Goal: Book appointment/travel/reservation

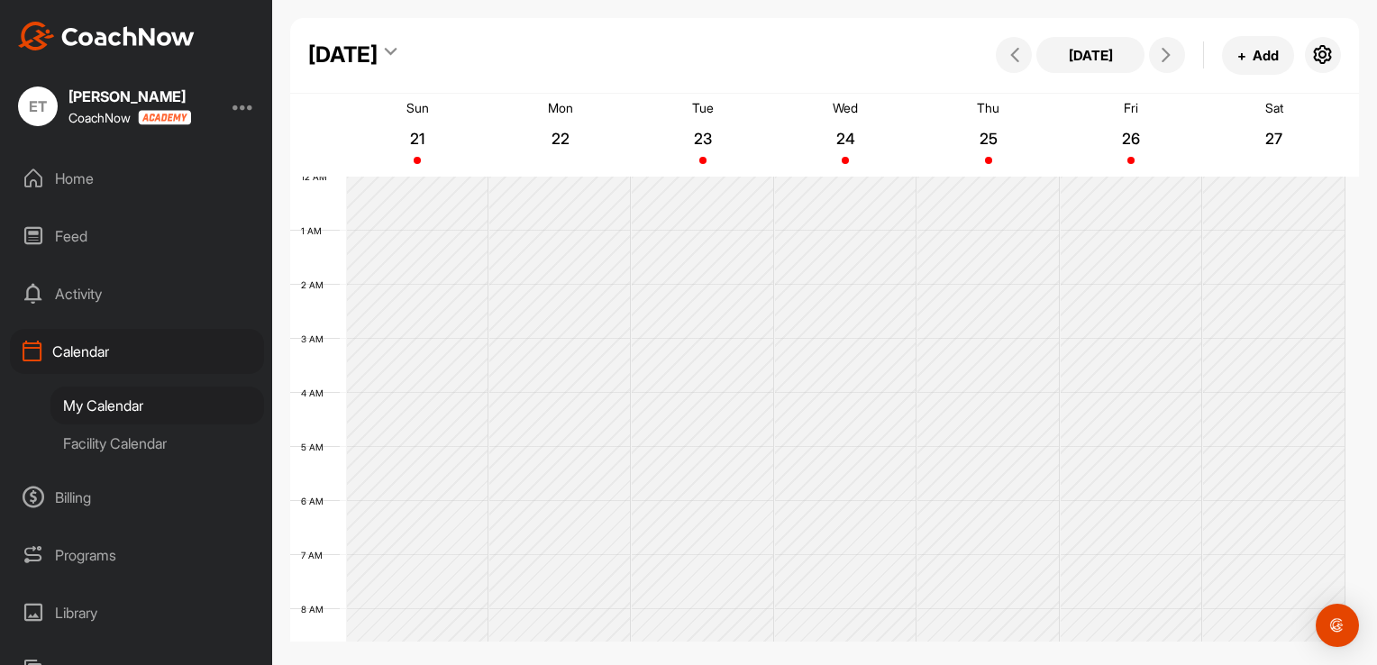
scroll to position [403, 0]
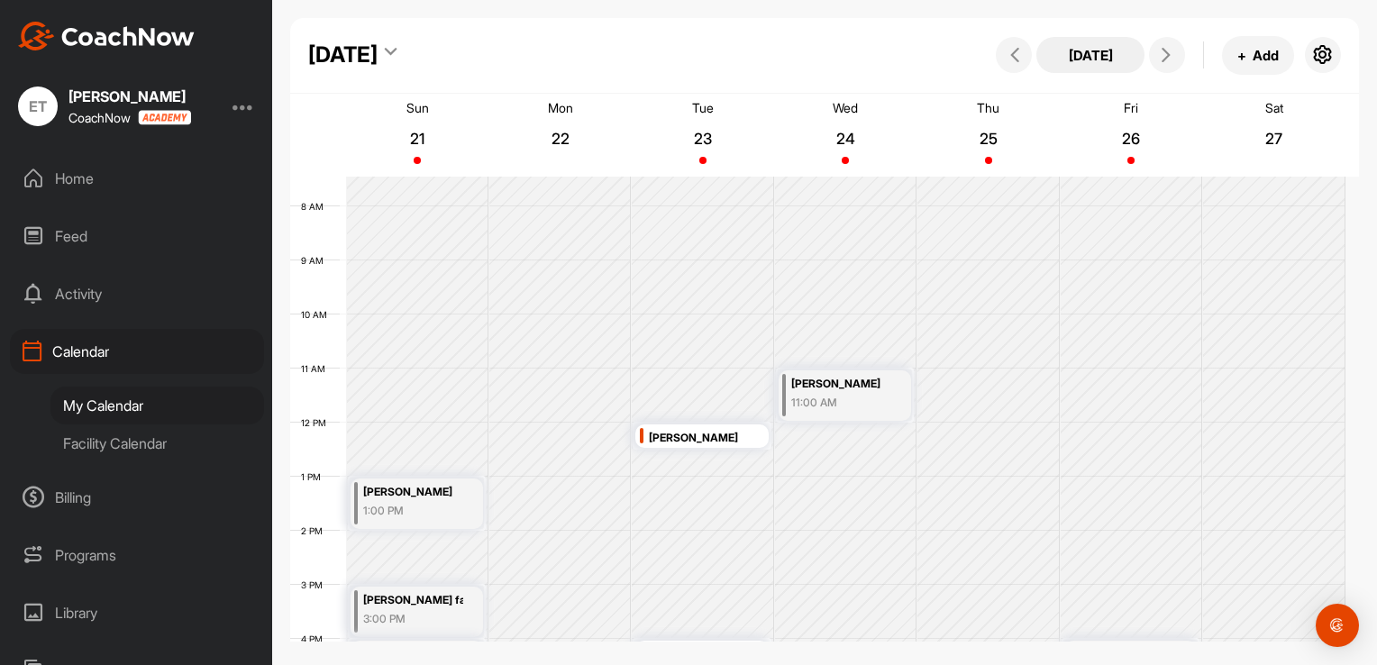
click at [1099, 56] on button "[DATE]" at bounding box center [1090, 55] width 108 height 36
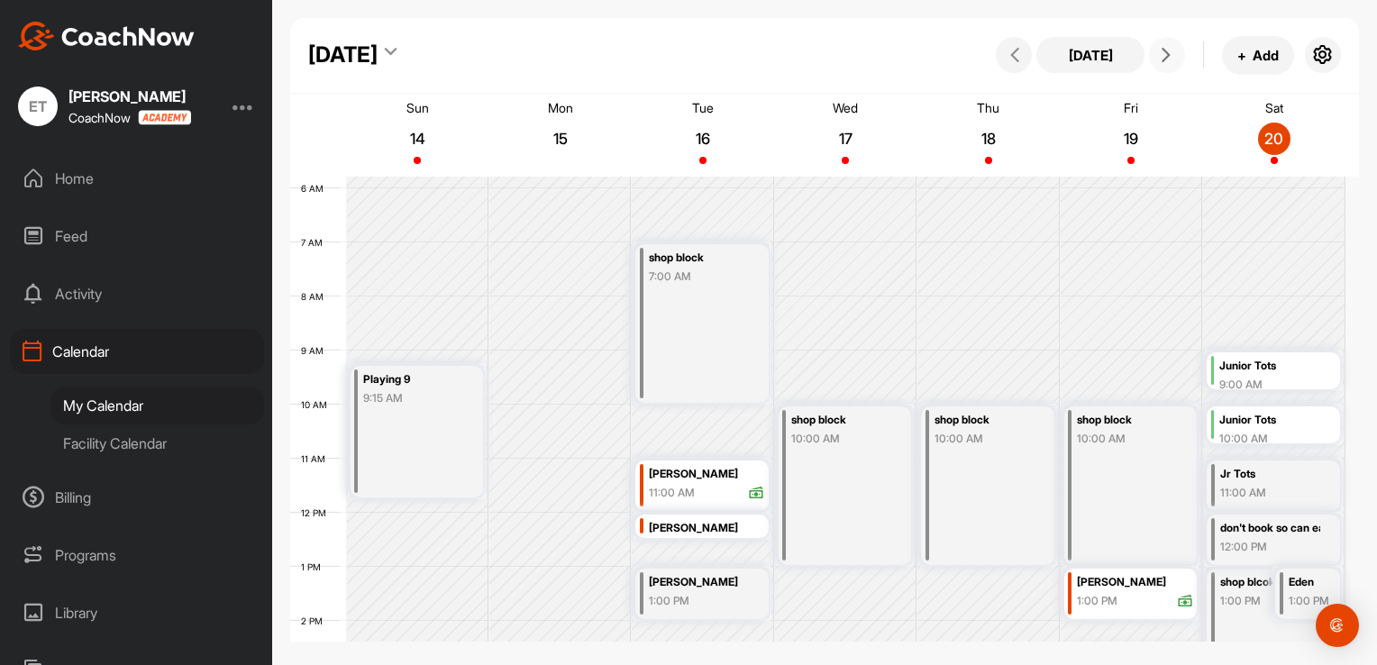
click at [1174, 56] on span at bounding box center [1167, 55] width 22 height 14
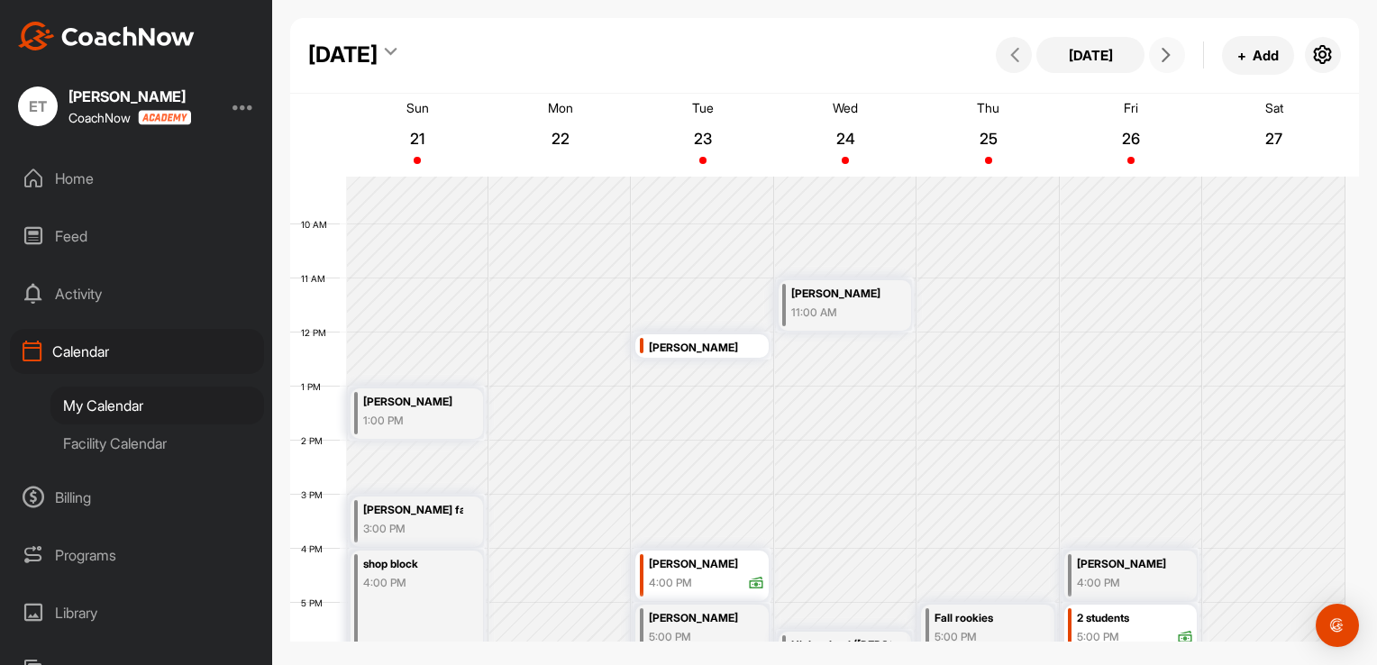
scroll to position [583, 0]
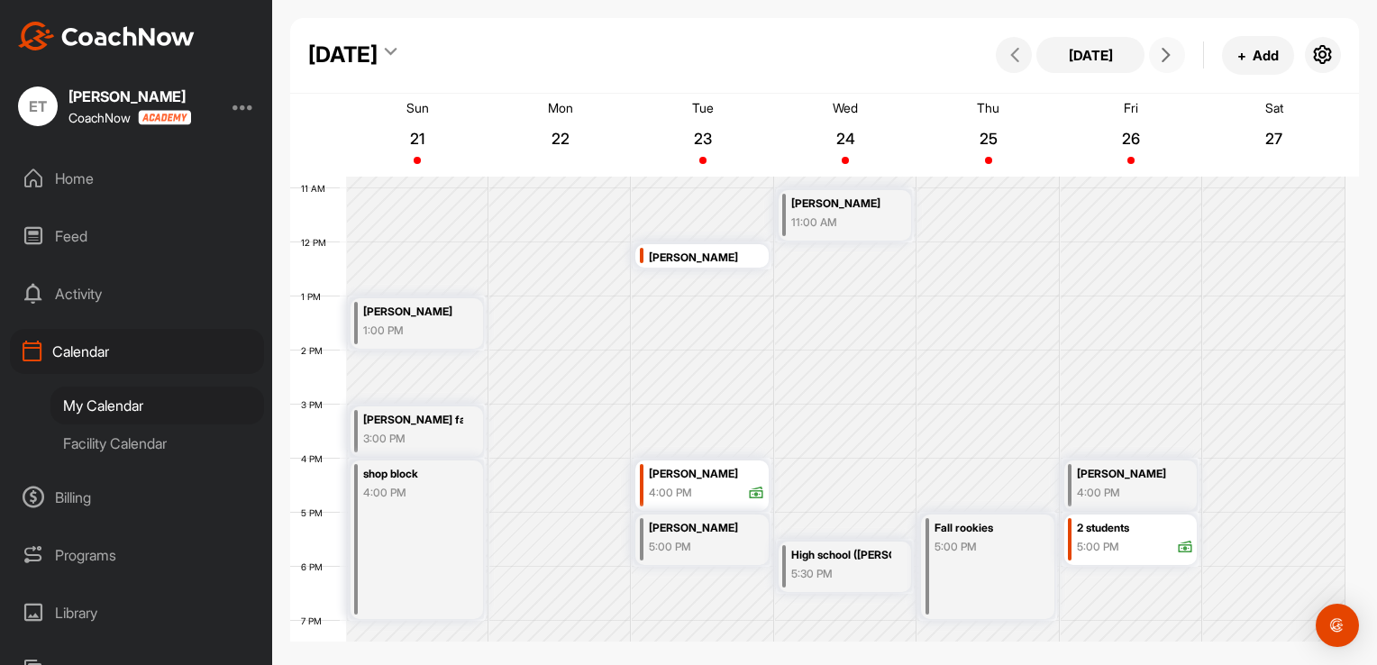
click at [1146, 492] on div "4:00 PM" at bounding box center [1127, 493] width 100 height 16
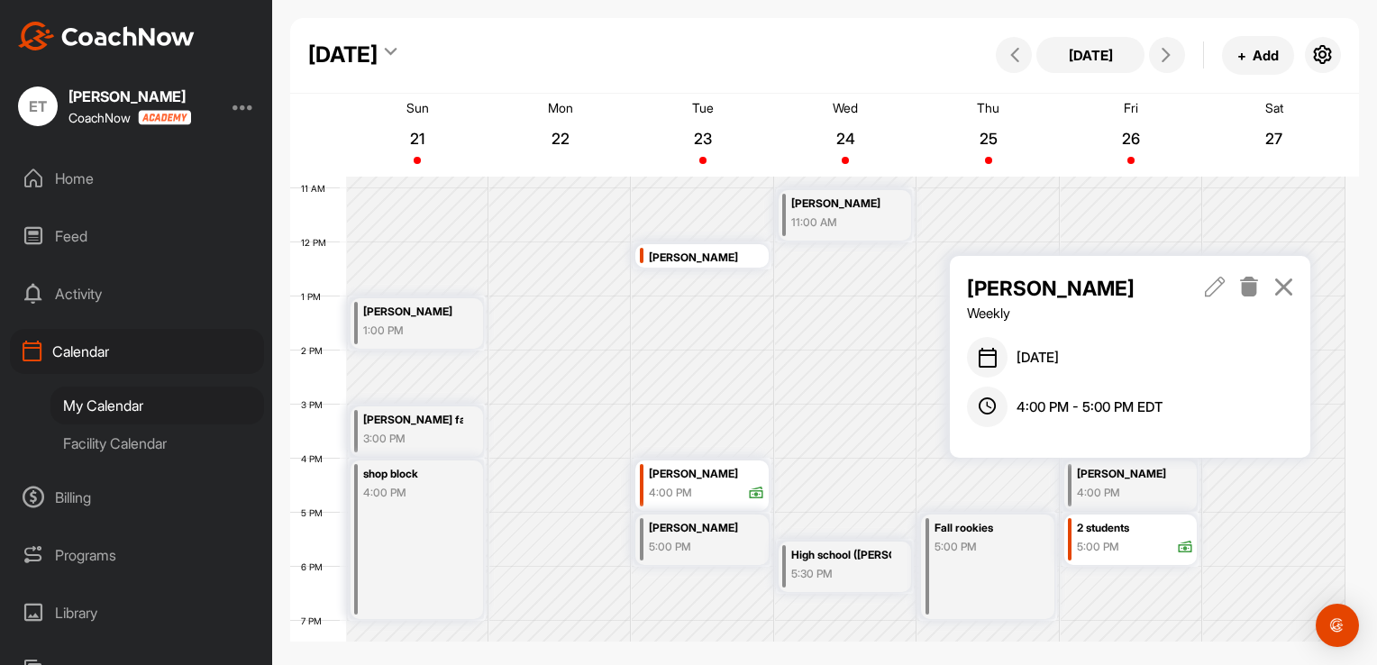
click at [1253, 287] on icon at bounding box center [1249, 287] width 21 height 20
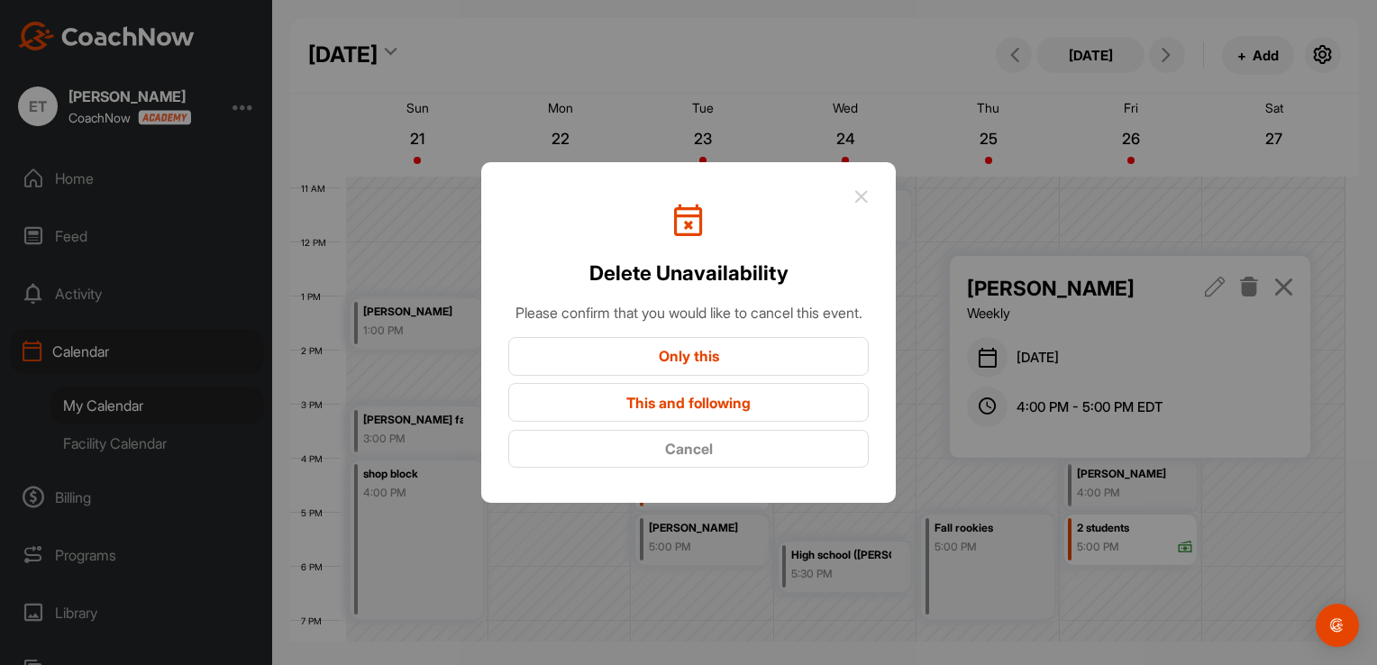
click at [678, 410] on button "This and following" at bounding box center [688, 402] width 360 height 39
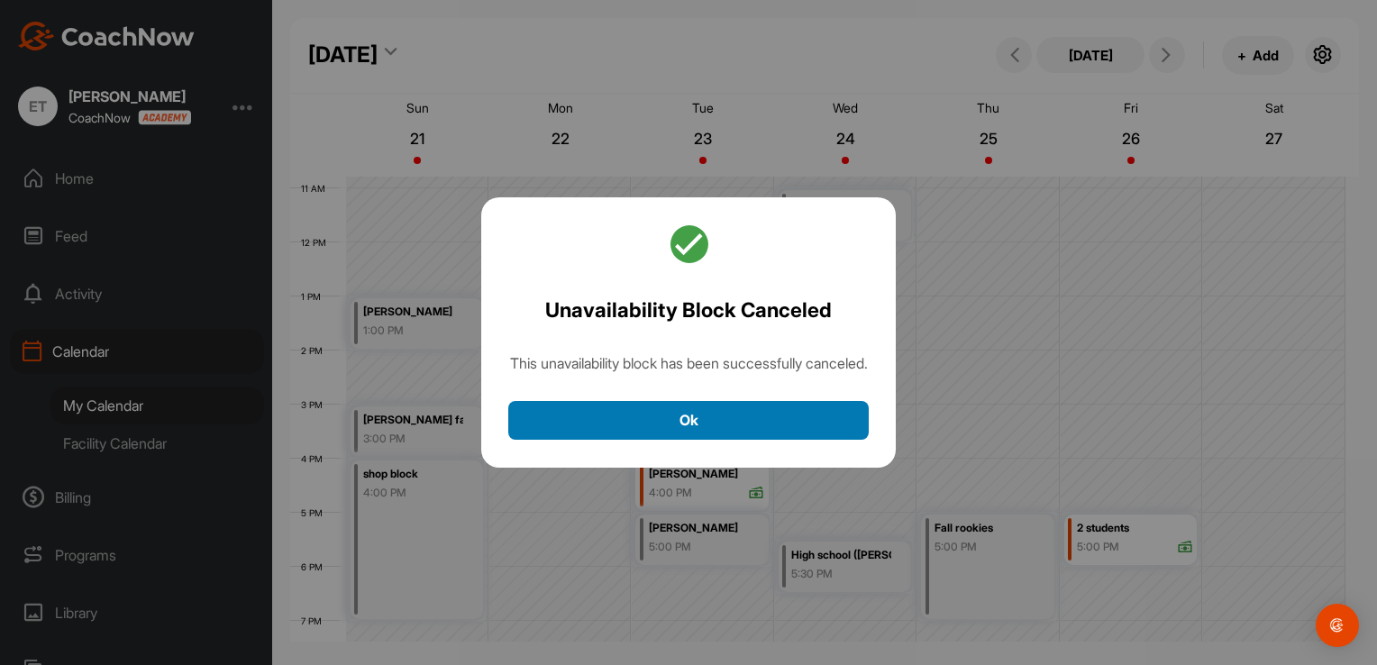
click at [698, 425] on button "Ok" at bounding box center [688, 420] width 360 height 39
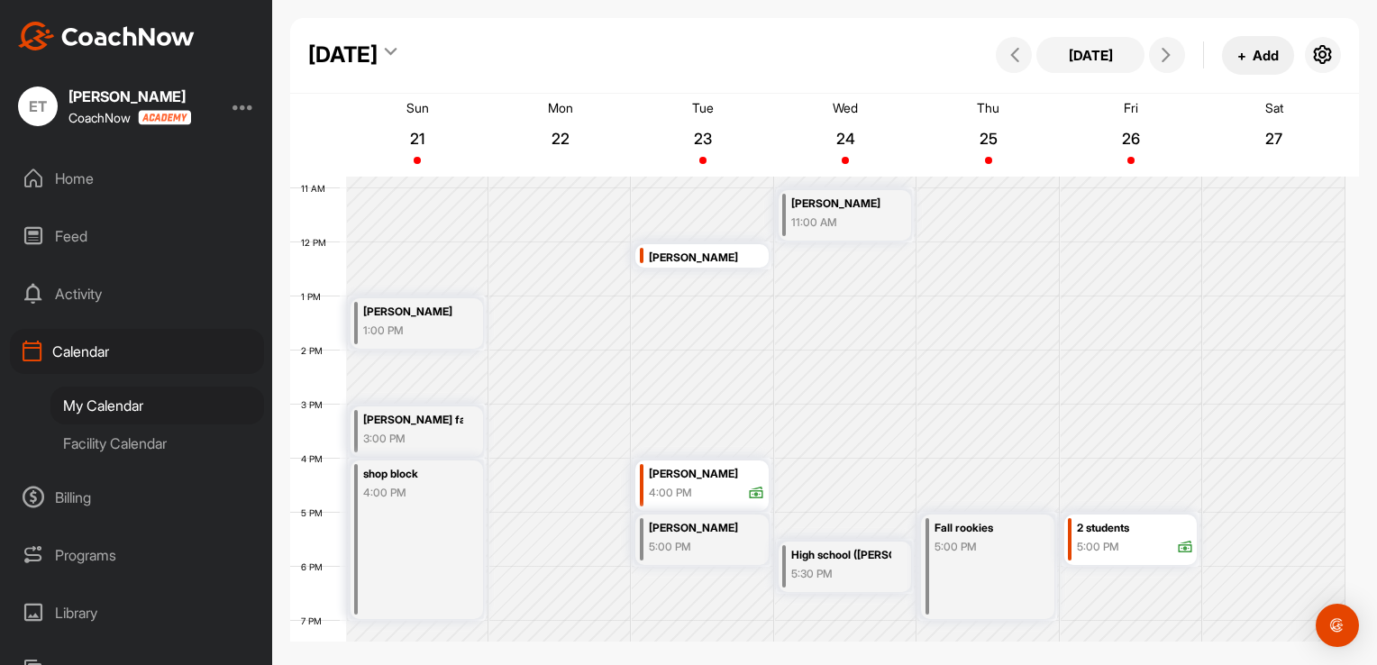
click at [1244, 59] on span "+" at bounding box center [1241, 55] width 9 height 19
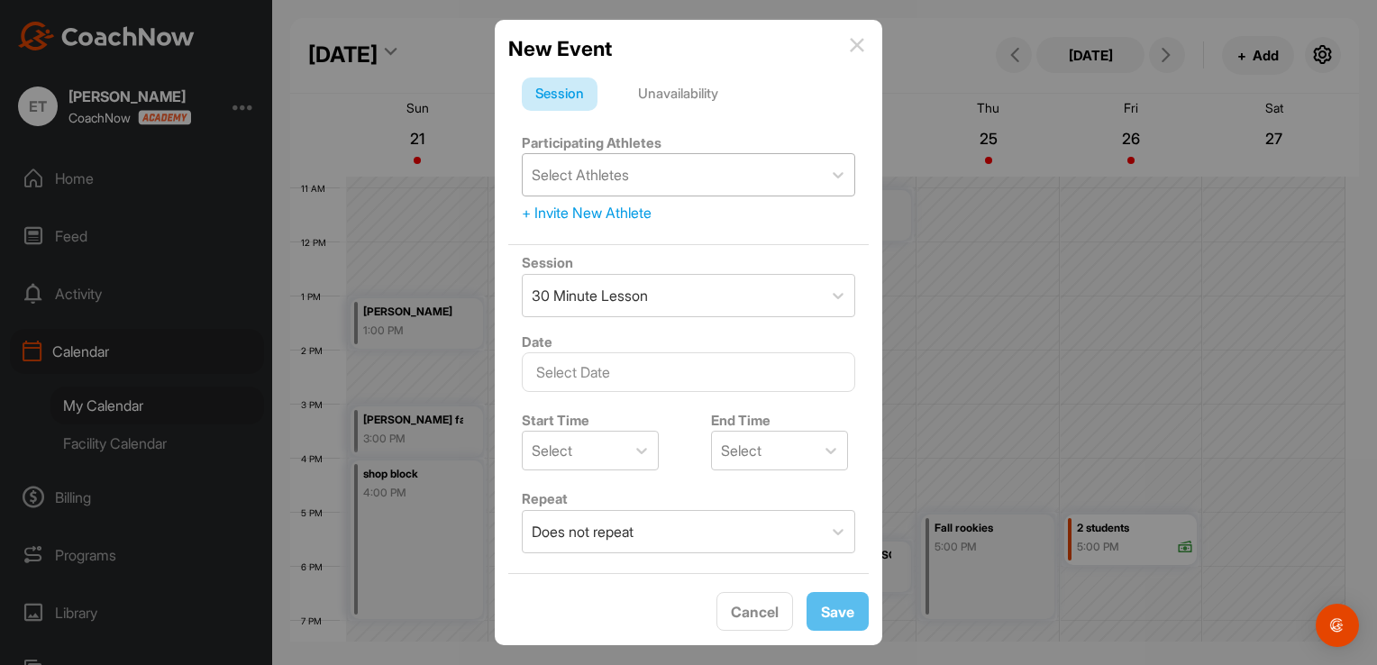
click at [626, 172] on div "Select Athletes" at bounding box center [580, 175] width 97 height 22
type input "[PERSON_NAME]"
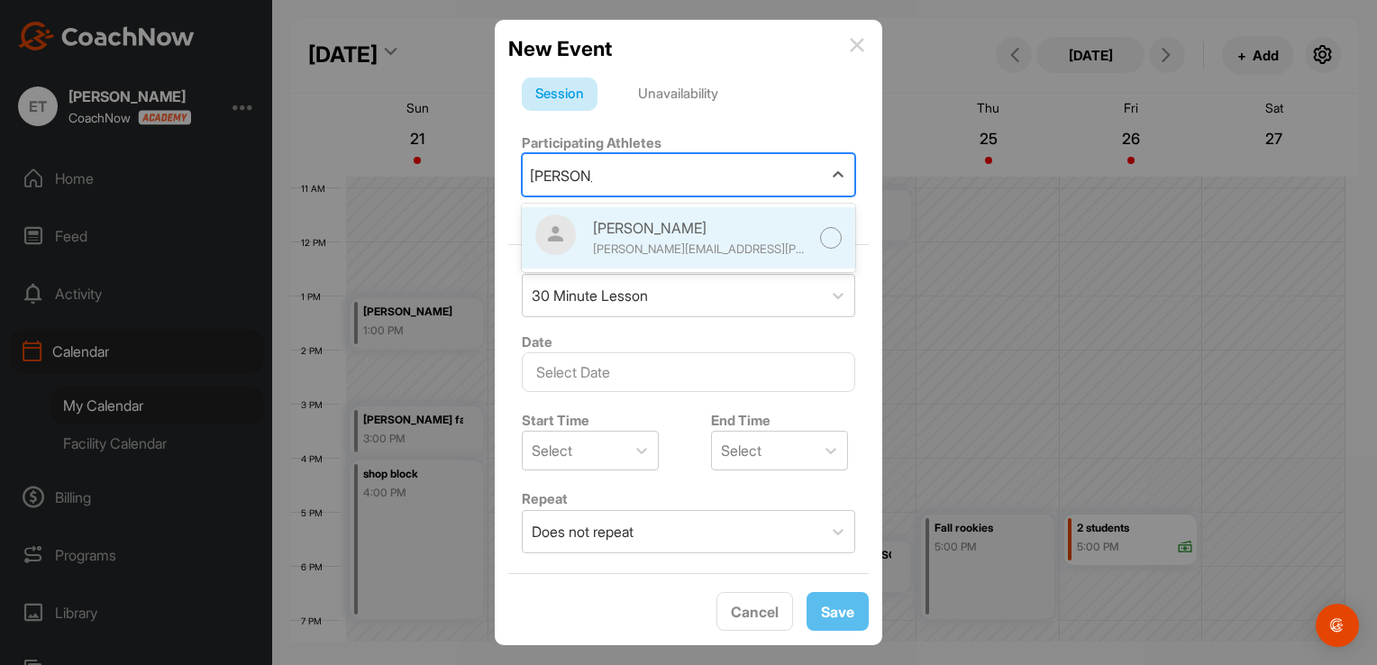
click at [822, 236] on div at bounding box center [831, 238] width 23 height 23
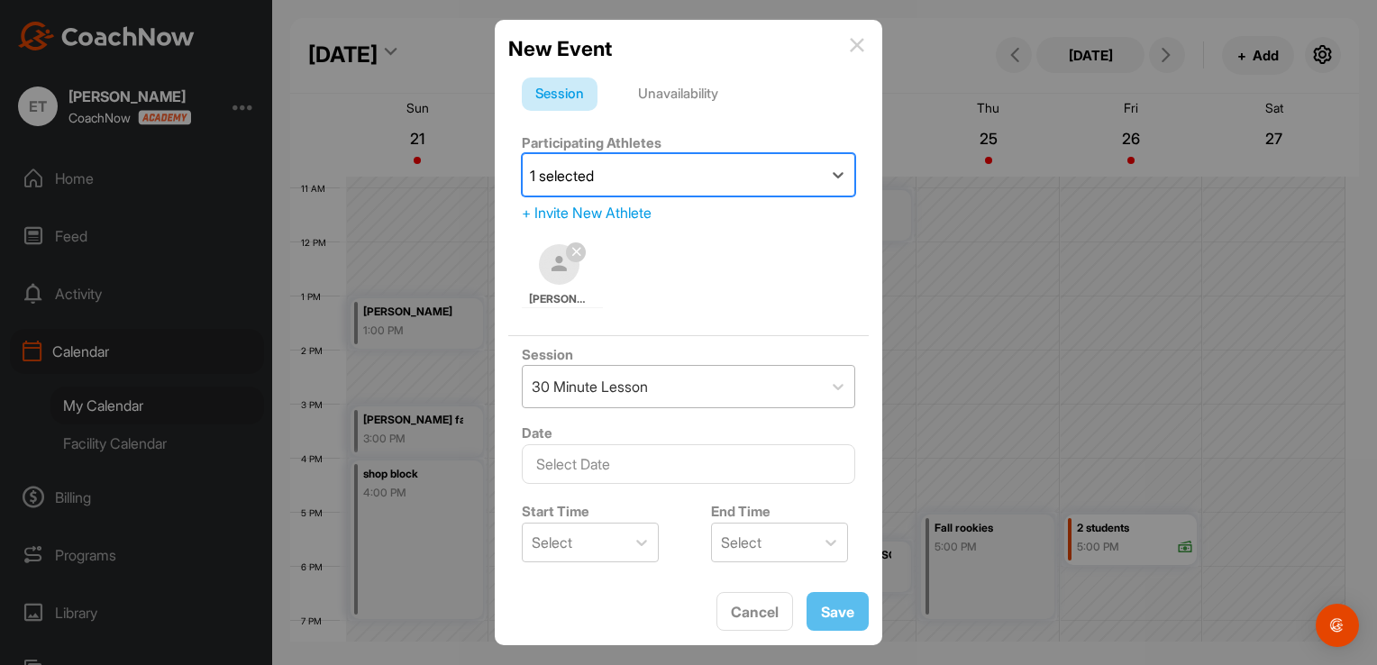
click at [715, 391] on div "30 Minute Lesson" at bounding box center [672, 386] width 299 height 41
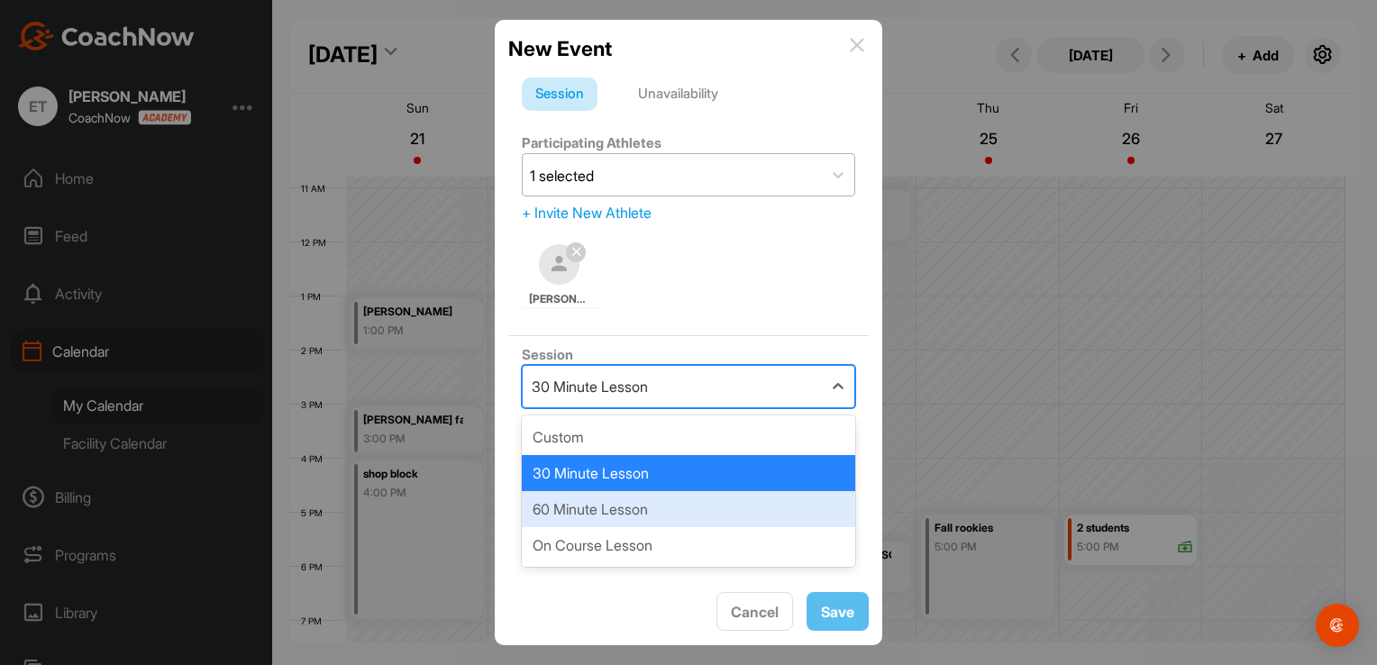
click at [659, 500] on div "60 Minute Lesson" at bounding box center [688, 509] width 333 height 36
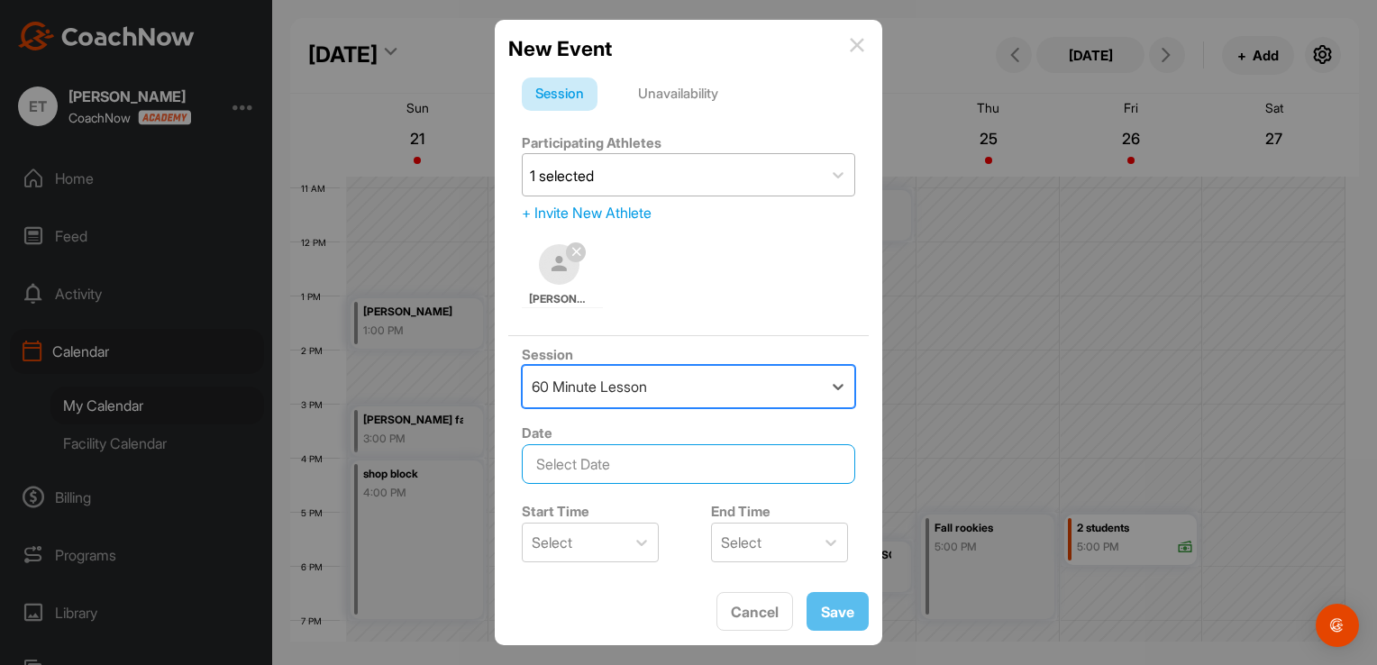
click at [628, 469] on input "text" at bounding box center [688, 464] width 333 height 40
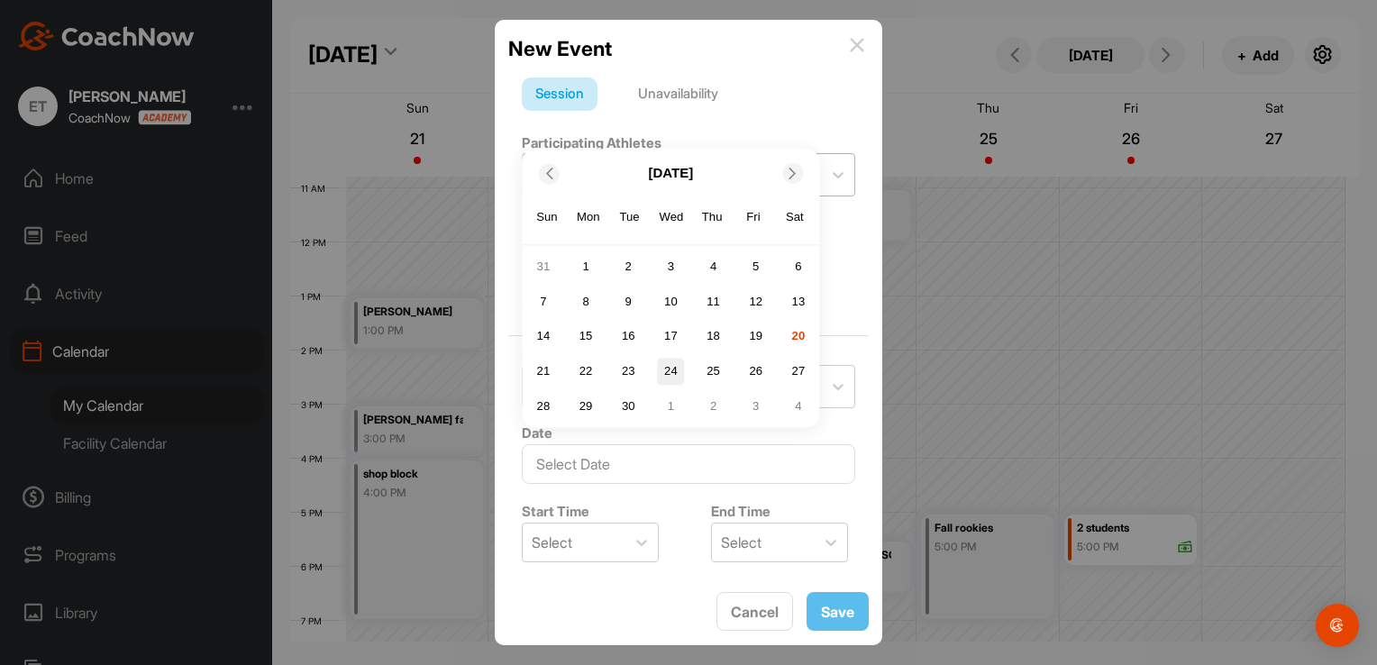
click at [671, 373] on div "24" at bounding box center [670, 371] width 27 height 27
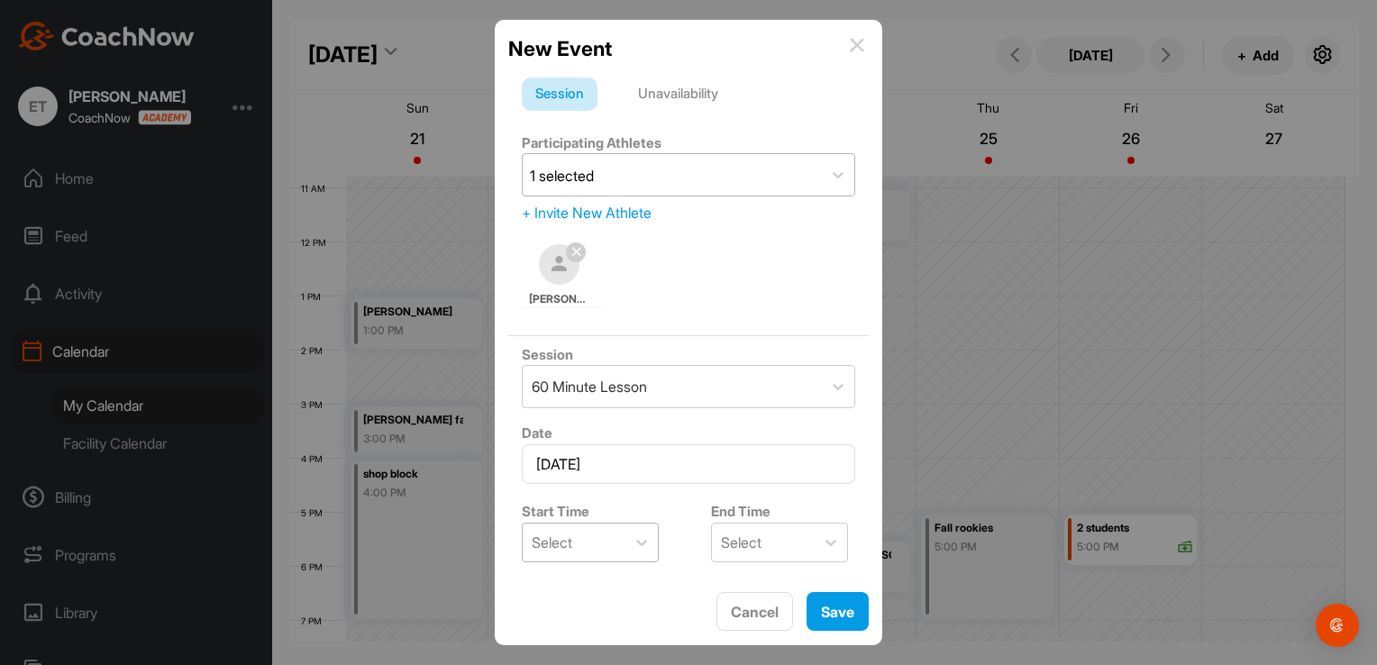
click at [590, 532] on div "Select" at bounding box center [574, 543] width 103 height 38
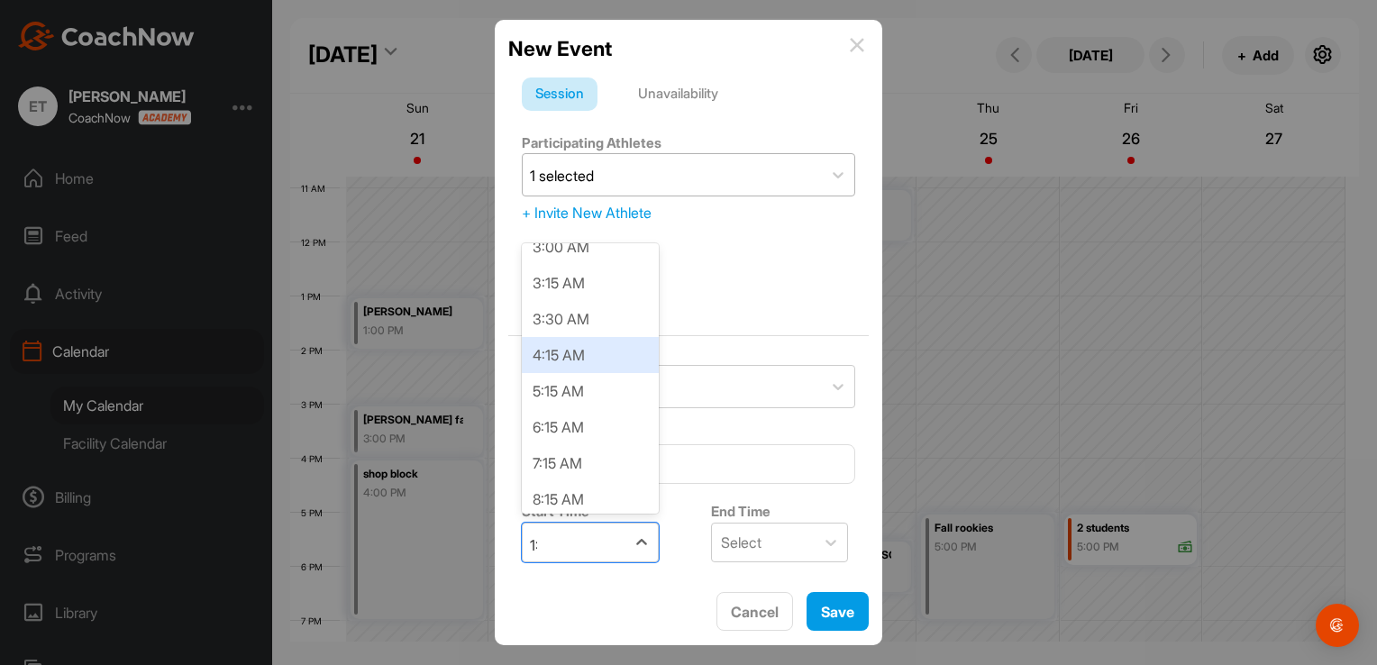
scroll to position [314, 0]
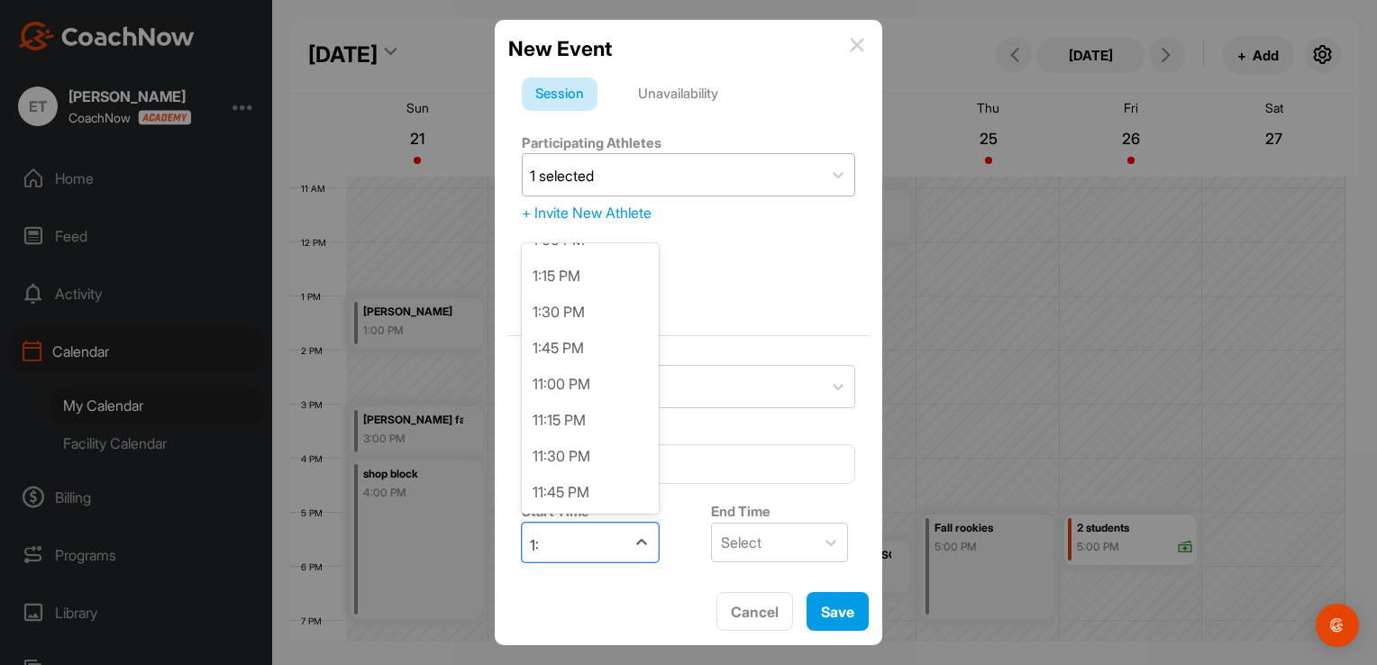
type input "1:0"
click at [578, 454] on div "1:00 PM" at bounding box center [590, 456] width 137 height 36
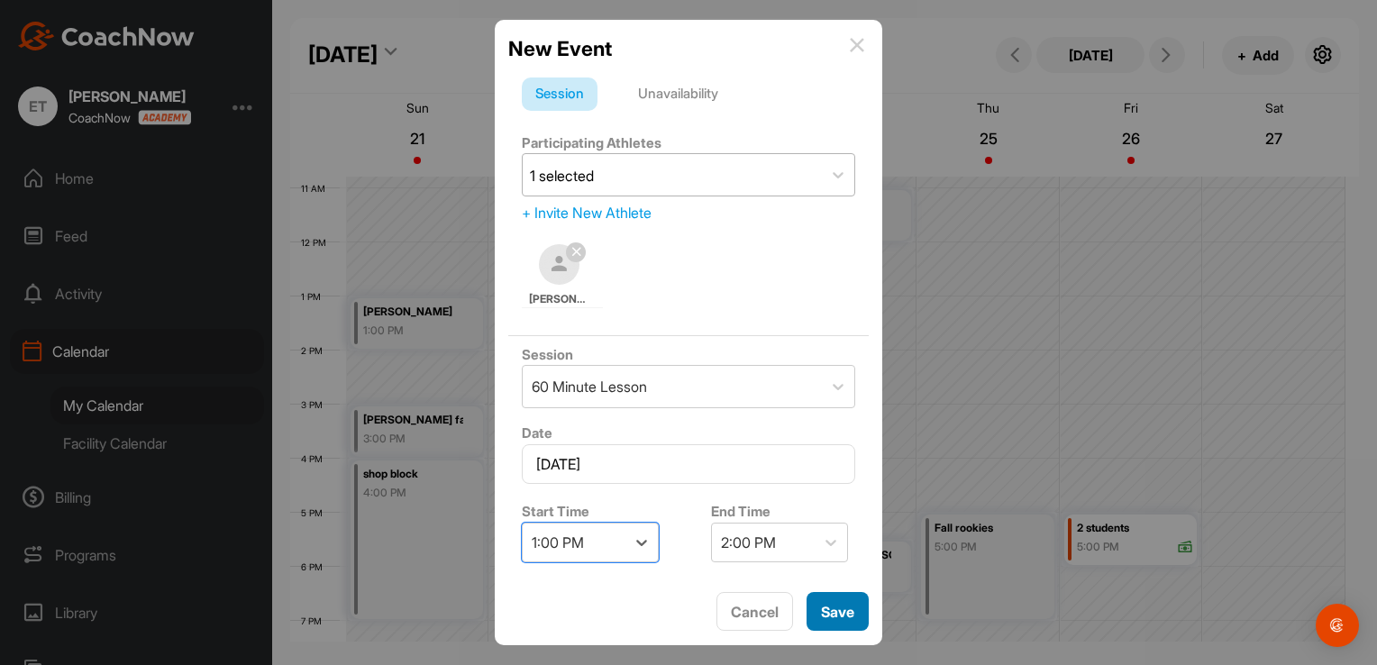
click at [840, 612] on span "Save" at bounding box center [837, 612] width 33 height 18
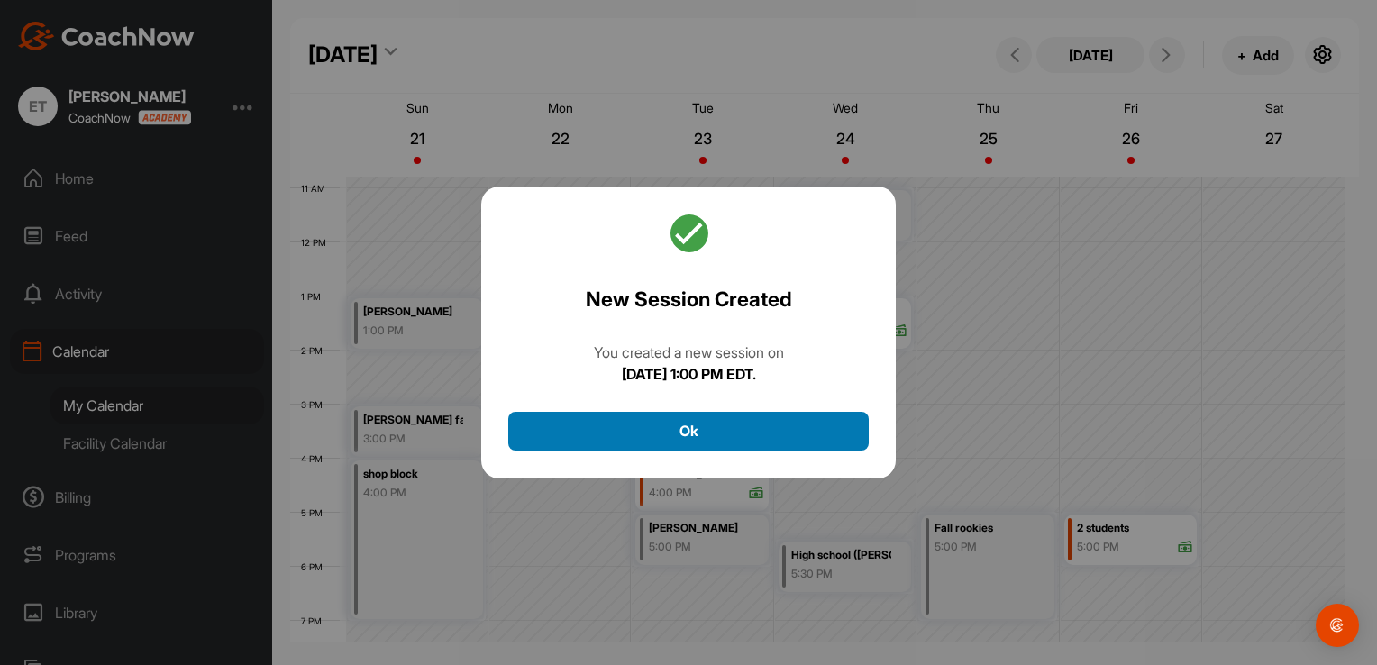
click at [781, 449] on button "Ok" at bounding box center [688, 431] width 360 height 39
